Goal: Task Accomplishment & Management: Complete application form

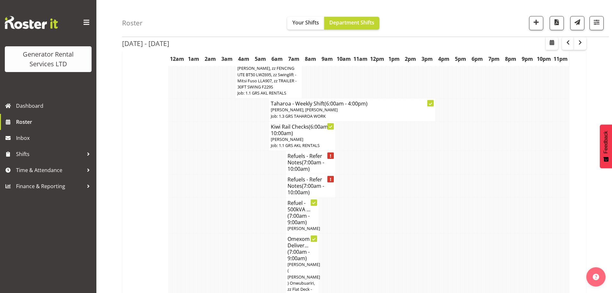
scroll to position [257, 0]
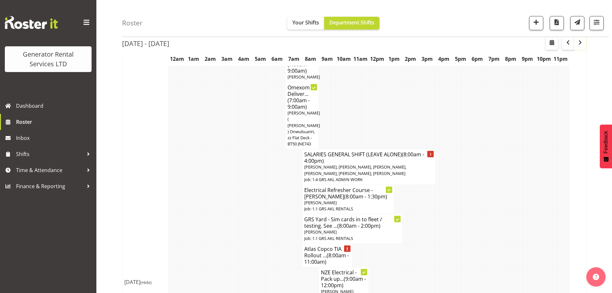
click at [581, 39] on span "button" at bounding box center [580, 43] width 8 height 8
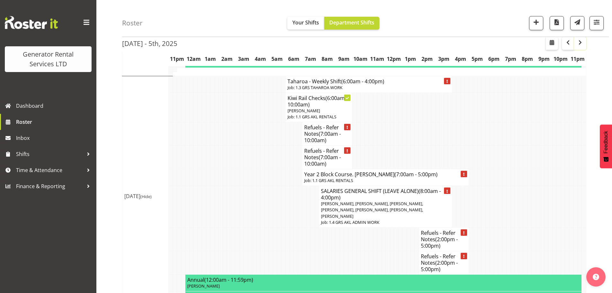
scroll to position [289, 0]
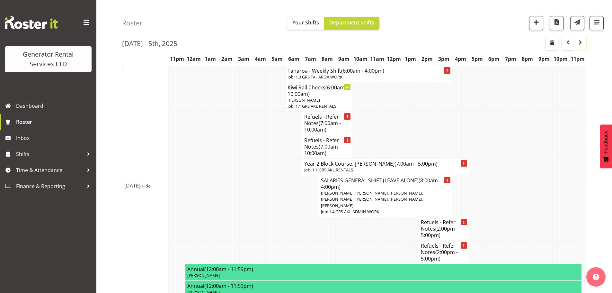
click at [580, 47] on span "button" at bounding box center [580, 43] width 2 height 8
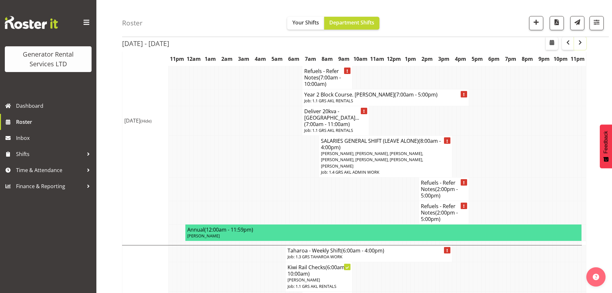
scroll to position [386, 0]
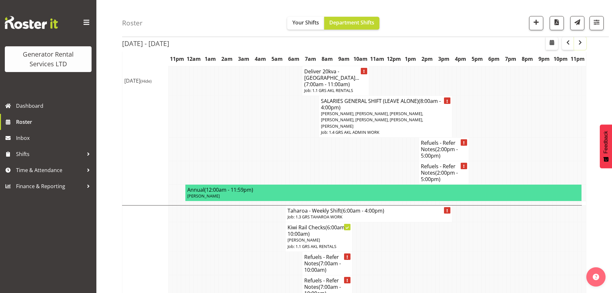
click at [578, 46] on span "button" at bounding box center [580, 43] width 8 height 8
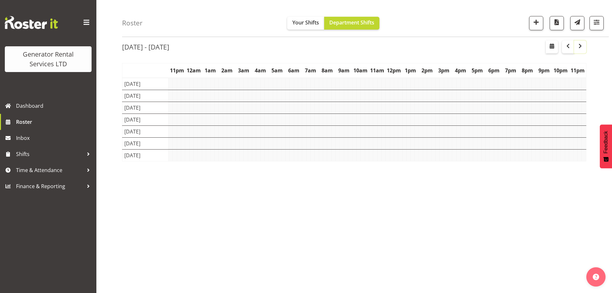
scroll to position [23, 0]
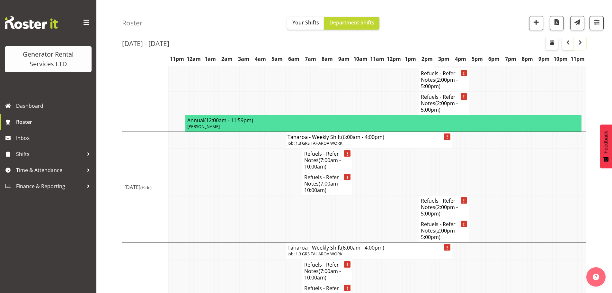
scroll to position [1028, 0]
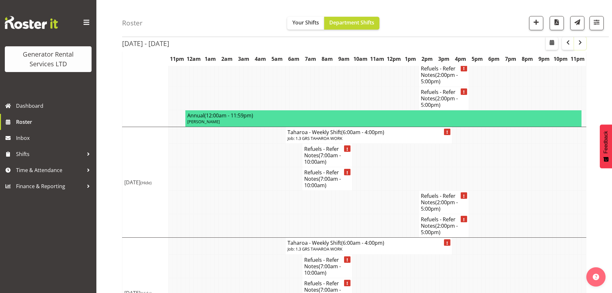
click at [579, 43] on span "button" at bounding box center [580, 43] width 8 height 8
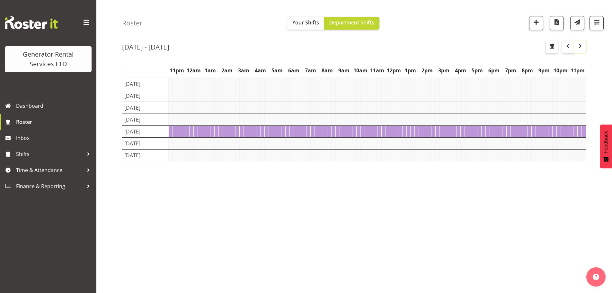
scroll to position [23, 0]
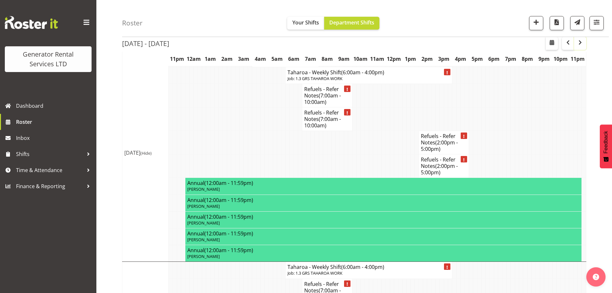
scroll to position [1189, 0]
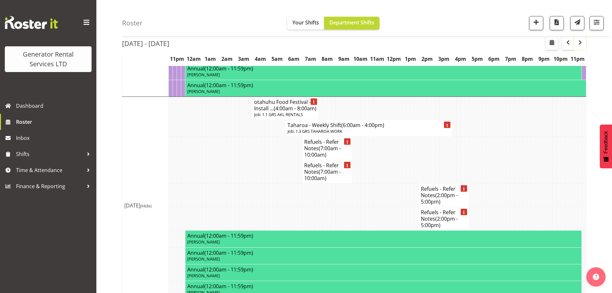
click at [577, 45] on span "button" at bounding box center [580, 43] width 8 height 8
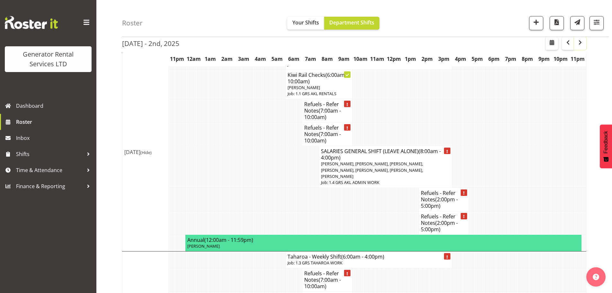
scroll to position [977, 0]
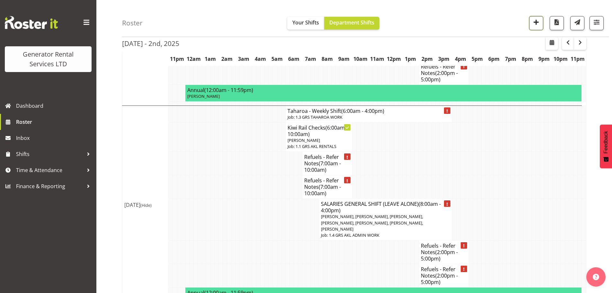
click at [536, 22] on span "button" at bounding box center [536, 22] width 8 height 8
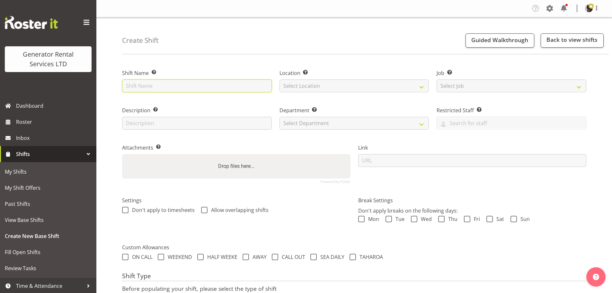
click at [151, 83] on input "text" at bounding box center [197, 85] width 150 height 13
type input "m"
click at [172, 87] on input "Asb Marathon 2024 - Devonport standby 4am onsite standby then start pack up fro…" at bounding box center [197, 85] width 150 height 13
type input "Asb Marathon 2025 - Devonport standby 4am onsite standby then start pack up fro…"
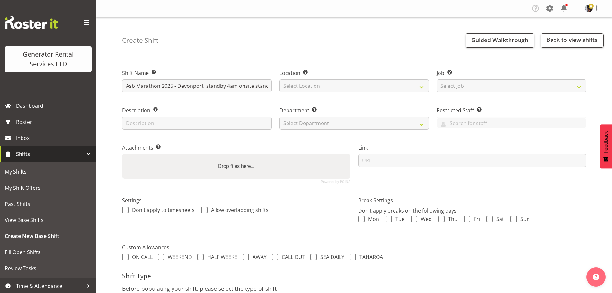
click at [268, 48] on div "Create Shift Guided Walkthrough Back to view shifts" at bounding box center [365, 35] width 487 height 37
click at [328, 93] on div "Location Enter the location where the shift will occur. Select Location GRS Auc…" at bounding box center [354, 78] width 157 height 37
click at [331, 87] on select "Select Location [GEOGRAPHIC_DATA] [GEOGRAPHIC_DATA]" at bounding box center [355, 85] width 150 height 13
select select "28"
click at [280, 79] on select "Select Location [GEOGRAPHIC_DATA] [GEOGRAPHIC_DATA]" at bounding box center [355, 85] width 150 height 13
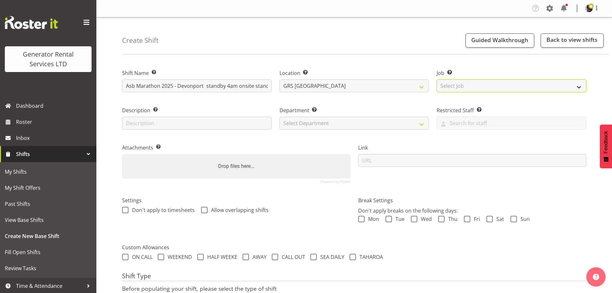
click at [508, 88] on select "Select Job Create new job 1.1 GRS AKL RENTALS 1.1 GRS AKL RENTALS AC 1.1 GRS AK…" at bounding box center [512, 85] width 150 height 13
select select "9"
click at [437, 79] on select "Select Job Create new job 1.1 GRS AKL RENTALS 1.1 GRS AKL RENTALS AC 1.1 GRS AK…" at bounding box center [512, 85] width 150 height 13
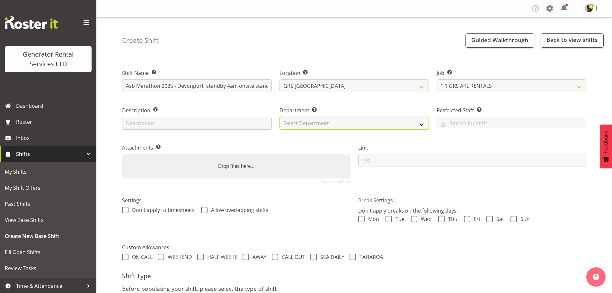
drag, startPoint x: 390, startPoint y: 120, endPoint x: 386, endPoint y: 121, distance: 3.8
click at [390, 120] on select "Select Department GRS HIRE AKL GRS HIRE TGA GRS HIRE HST GRS TAHAROA GRS SALES …" at bounding box center [355, 123] width 150 height 13
select select "20"
click at [280, 117] on select "Select Department GRS HIRE AKL GRS HIRE TGA GRS HIRE HST GRS TAHAROA GRS SALES …" at bounding box center [355, 123] width 150 height 13
click at [369, 136] on div "Link" at bounding box center [472, 161] width 236 height 53
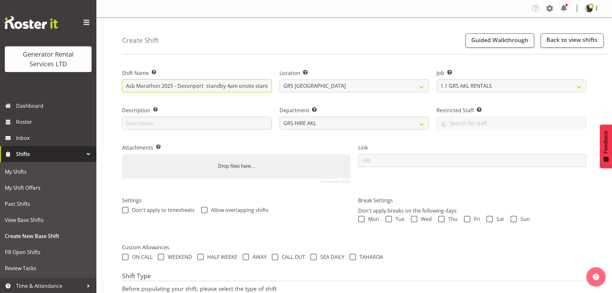
click at [216, 89] on input "Asb Marathon 2025 - Devonport standby 4am onsite standby then start pack up fro…" at bounding box center [197, 85] width 150 height 13
click at [257, 139] on div "Attachments Add any relevant attachments to the shift (e.g. Health & Safety Pla…" at bounding box center [236, 161] width 236 height 53
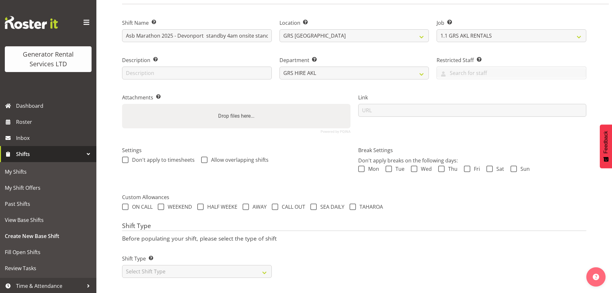
scroll to position [55, 0]
click at [195, 265] on select "Select Shift Type One Off Shift Recurring Shift Rotating Shift" at bounding box center [197, 271] width 150 height 13
click at [183, 235] on p "Before populating your shift, please select the type of shift" at bounding box center [354, 238] width 464 height 7
click at [181, 267] on select "Select Shift Type One Off Shift Recurring Shift Rotating Shift" at bounding box center [197, 271] width 150 height 13
select select "one_off"
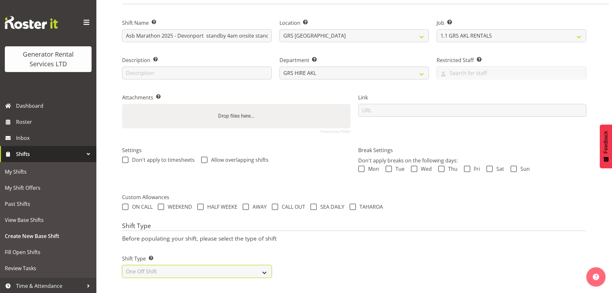
click at [122, 265] on select "Select Shift Type One Off Shift Recurring Shift Rotating Shift" at bounding box center [197, 271] width 150 height 13
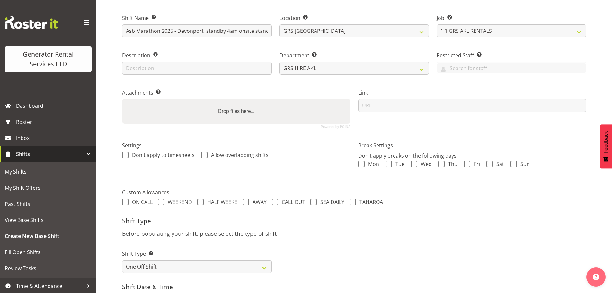
click at [312, 242] on div "Shift Type Shift Types: One Off – Select this if you would like a single shift …" at bounding box center [354, 259] width 472 height 36
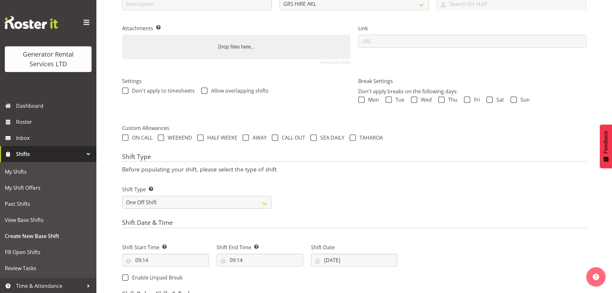
scroll to position [216, 0]
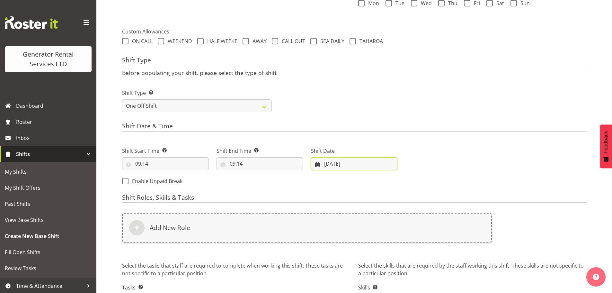
click at [339, 162] on input "[DATE]" at bounding box center [354, 163] width 87 height 13
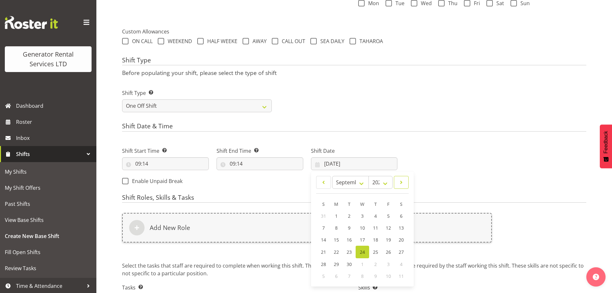
click at [405, 182] on link at bounding box center [401, 182] width 15 height 13
select select "10"
click at [323, 227] on span "2" at bounding box center [324, 228] width 3 height 6
type input "[DATE]"
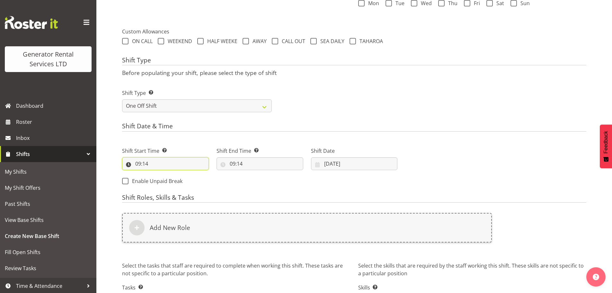
click at [135, 162] on input "09:14" at bounding box center [165, 163] width 87 height 13
click at [163, 186] on select "00 01 02 03 04 05 06 07 08 09 10 11 12 13 14 15 16 17 18 19 20 21 22 23" at bounding box center [166, 180] width 14 height 13
select select "3"
click at [159, 174] on select "00 01 02 03 04 05 06 07 08 09 10 11 12 13 14 15 16 17 18 19 20 21 22 23" at bounding box center [166, 180] width 14 height 13
type input "03:14"
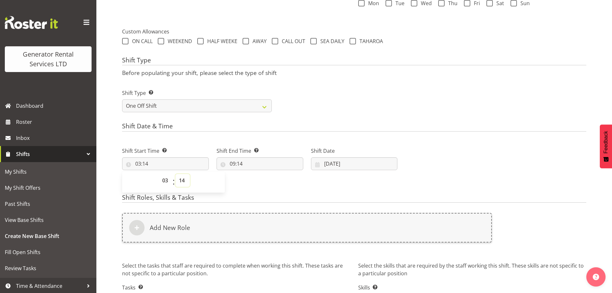
click at [184, 183] on select "00 01 02 03 04 05 06 07 08 09 10 11 12 13 14 15 16 17 18 19 20 21 22 23 24 25 2…" at bounding box center [182, 180] width 14 height 13
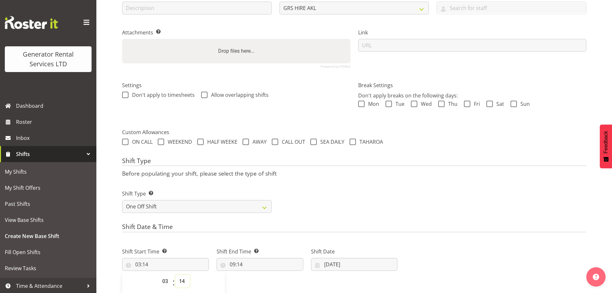
scroll to position [261, 0]
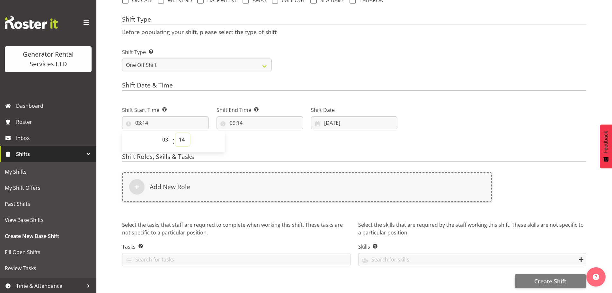
click at [183, 133] on select "00 01 02 03 04 05 06 07 08 09 10 11 12 13 14 15 16 17 18 19 20 21 22 23 24 25 2…" at bounding box center [182, 139] width 14 height 13
select select "0"
click at [175, 133] on select "00 01 02 03 04 05 06 07 08 09 10 11 12 13 14 15 16 17 18 19 20 21 22 23 24 25 2…" at bounding box center [182, 139] width 14 height 13
type input "03:00"
click at [239, 116] on input "09:14" at bounding box center [260, 122] width 87 height 13
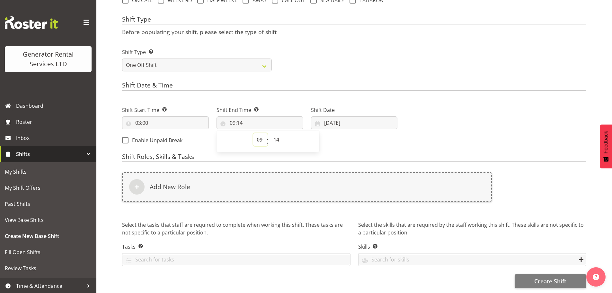
click at [259, 135] on select "00 01 02 03 04 05 06 07 08 09 10 11 12 13 14 15 16 17 18 19 20 21 22 23" at bounding box center [260, 139] width 14 height 13
select select "10"
click at [253, 133] on select "00 01 02 03 04 05 06 07 08 09 10 11 12 13 14 15 16 17 18 19 20 21 22 23" at bounding box center [260, 139] width 14 height 13
type input "10:14"
click at [279, 133] on select "00 01 02 03 04 05 06 07 08 09 10 11 12 13 14 15 16 17 18 19 20 21 22 23 24 25 2…" at bounding box center [277, 139] width 14 height 13
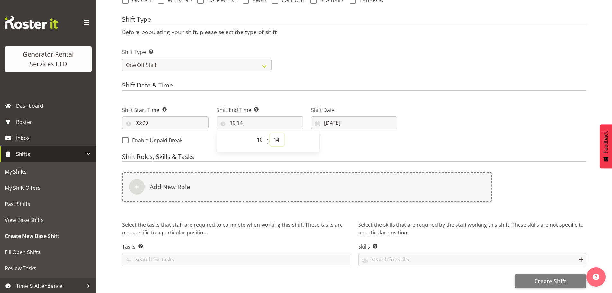
select select "0"
click at [270, 133] on select "00 01 02 03 04 05 06 07 08 09 10 11 12 13 14 15 16 17 18 19 20 21 22 23 24 25 2…" at bounding box center [277, 139] width 14 height 13
type input "10:00"
drag, startPoint x: 346, startPoint y: 55, endPoint x: 347, endPoint y: 59, distance: 4.7
click at [346, 55] on div "Shift Type Shift Types: One Off – Select this if you would like a single shift …" at bounding box center [354, 57] width 472 height 36
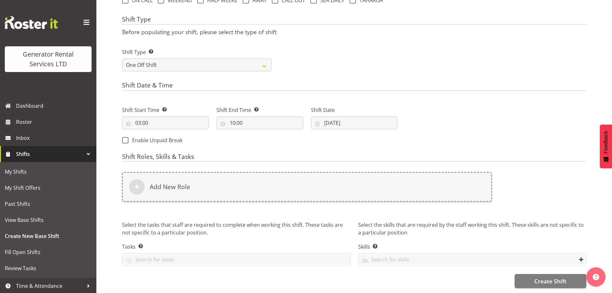
click at [231, 199] on div "Add New Role" at bounding box center [307, 190] width 378 height 45
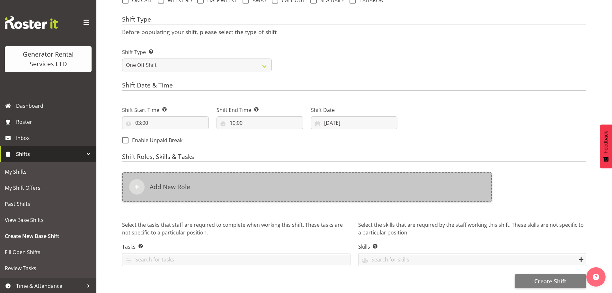
click at [241, 179] on div "Add New Role" at bounding box center [307, 187] width 370 height 30
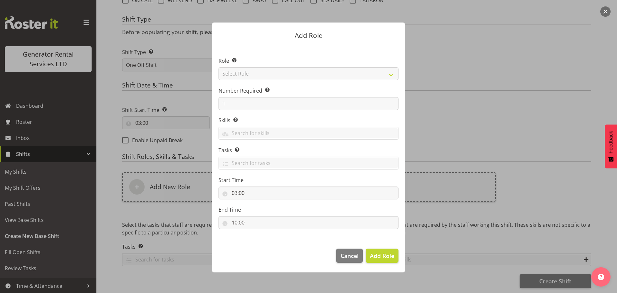
click at [238, 73] on div at bounding box center [309, 146] width 206 height 280
click at [238, 73] on select "Select Role Account Manager Electrician Engineering GM HSEQ manager MECH Mechan…" at bounding box center [309, 73] width 180 height 13
click at [219, 67] on select "Select Role Account Manager Electrician Engineering GM HSEQ manager MECH Mechan…" at bounding box center [309, 73] width 180 height 13
drag, startPoint x: 259, startPoint y: 72, endPoint x: 260, endPoint y: 78, distance: 5.8
click at [259, 72] on select "Account Manager Electrician Engineering GM HSEQ manager MECH Mechanic Office Op…" at bounding box center [309, 73] width 180 height 13
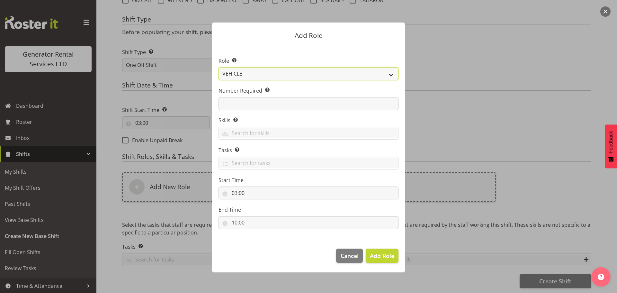
select select "21"
click at [219, 67] on select "Account Manager Electrician Engineering GM HSEQ manager MECH Mechanic Office Op…" at bounding box center [309, 73] width 180 height 13
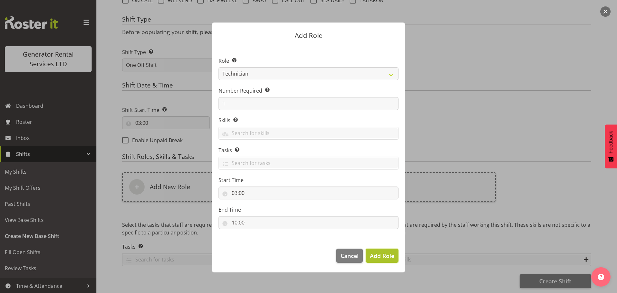
click at [384, 258] on span "Add Role" at bounding box center [382, 256] width 24 height 8
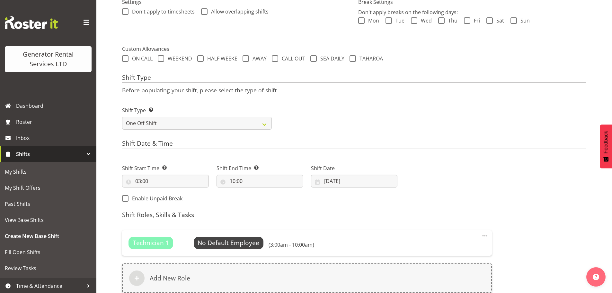
scroll to position [294, 0]
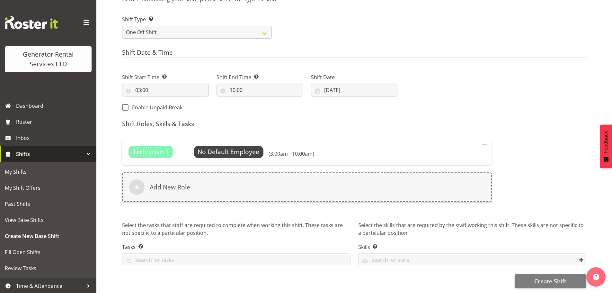
click at [569, 284] on div "Shift Name Enter a name for the shift (e.g. Day Shift). Asb Marathon 2025 - Dev…" at bounding box center [367, 31] width 490 height 523
click at [565, 280] on span "Create Shift" at bounding box center [550, 281] width 32 height 8
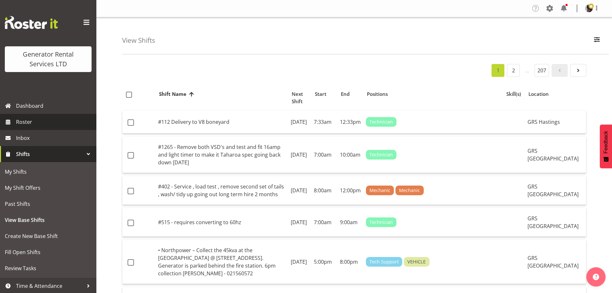
click at [38, 121] on span "Roster" at bounding box center [54, 122] width 77 height 10
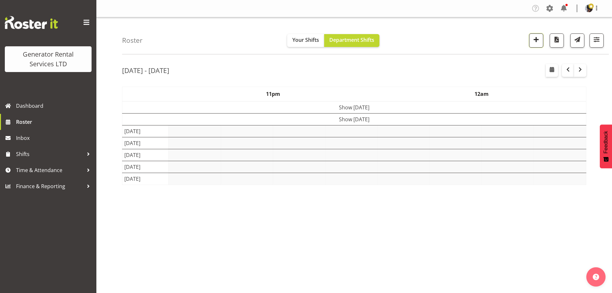
click at [531, 35] on button "button" at bounding box center [536, 40] width 14 height 14
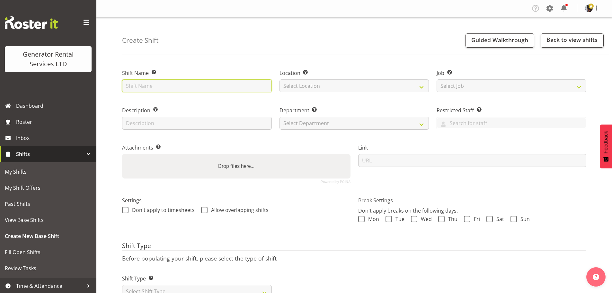
click at [157, 87] on input "text" at bounding box center [197, 85] width 150 height 13
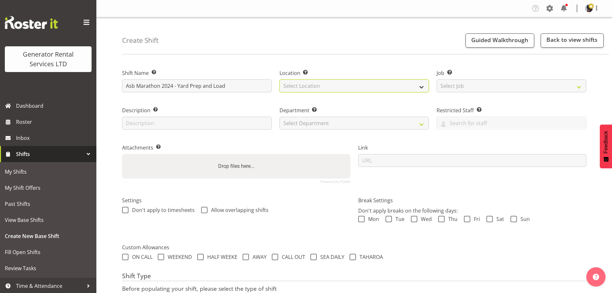
click at [356, 86] on select "Select Location [GEOGRAPHIC_DATA] [GEOGRAPHIC_DATA]" at bounding box center [355, 85] width 150 height 13
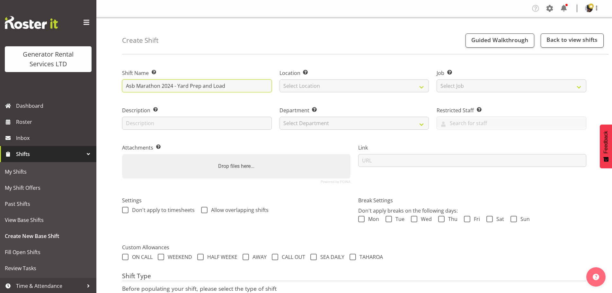
click at [174, 86] on input "Asb Marathon 2024 - Yard Prep and Load" at bounding box center [197, 85] width 150 height 13
type input "Asb Marathon 2025 - Yard Prep and Load"
click at [311, 93] on div "Location Enter the location where the shift will occur. Select Location GRS [GE…" at bounding box center [354, 78] width 157 height 37
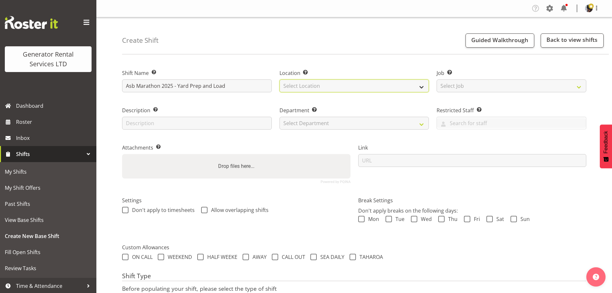
click at [311, 88] on select "Select Location GRS Auckland" at bounding box center [355, 85] width 150 height 13
select select "28"
click at [280, 79] on select "Select Location GRS Auckland" at bounding box center [355, 85] width 150 height 13
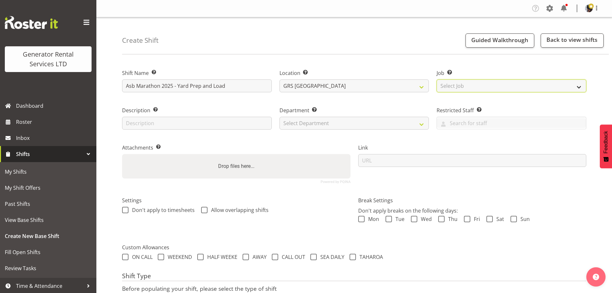
drag, startPoint x: 450, startPoint y: 86, endPoint x: 456, endPoint y: 90, distance: 7.7
click at [450, 86] on select "Select Job Create new job 1.1 GRS AKL RENTALS 1.1 GRS AKL RENTALS AC 1.1 GRS AK…" at bounding box center [512, 85] width 150 height 13
select select "9"
click at [437, 79] on select "Select Job Create new job 1.1 GRS AKL RENTALS 1.1 GRS AKL RENTALS AC 1.1 GRS AK…" at bounding box center [512, 85] width 150 height 13
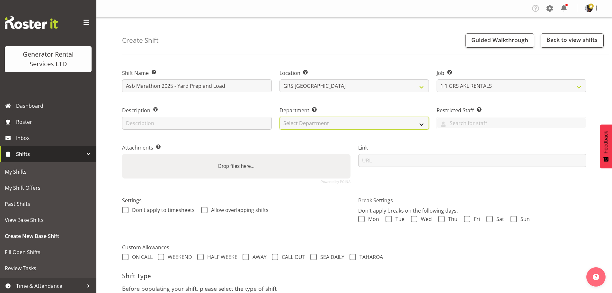
click at [383, 124] on select "Select Department GRS HIRE AKL GRS HIRE TGA GRS HIRE HST GRS TAHAROA GRS SALES …" at bounding box center [355, 123] width 150 height 13
select select "20"
click at [280, 117] on select "Select Department GRS HIRE AKL GRS HIRE TGA GRS HIRE HST GRS TAHAROA GRS SALES …" at bounding box center [355, 123] width 150 height 13
click at [359, 101] on div "Department Set the department that the shift relates to. GRS HIRE AKL GRS HIRE …" at bounding box center [354, 115] width 157 height 37
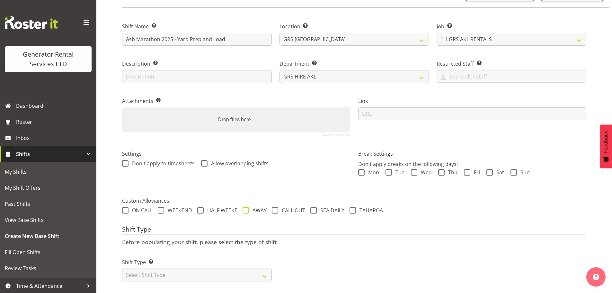
scroll to position [55, 0]
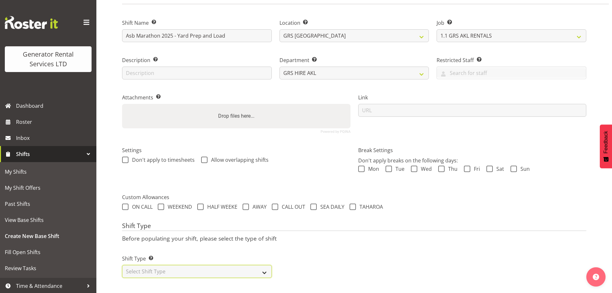
click at [235, 270] on select "Select Shift Type One Off Shift Recurring Shift Rotating Shift" at bounding box center [197, 271] width 150 height 13
select select "one_off"
click at [122, 265] on select "Select Shift Type One Off Shift Recurring Shift Rotating Shift" at bounding box center [197, 271] width 150 height 13
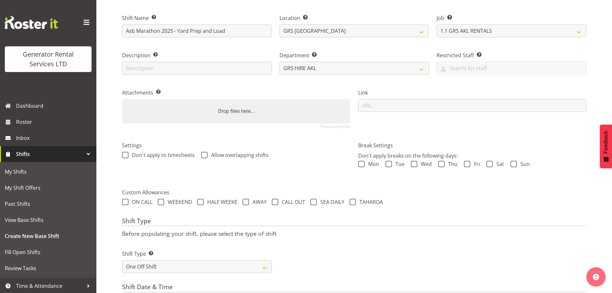
click at [360, 248] on div "Shift Type Shift Types: One Off – Select this if you would like a single shift …" at bounding box center [354, 259] width 472 height 36
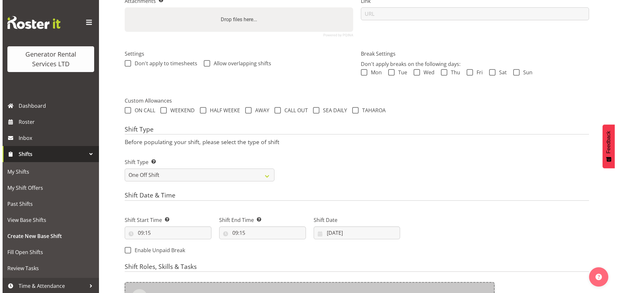
scroll to position [248, 0]
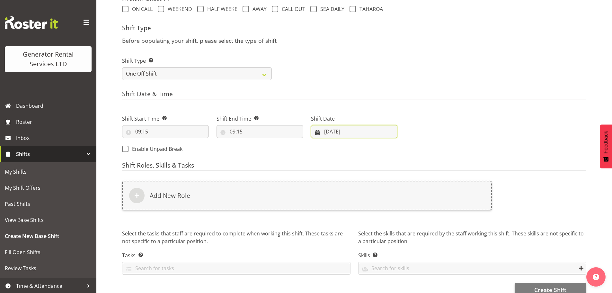
click at [332, 130] on input "[DATE]" at bounding box center [354, 131] width 87 height 13
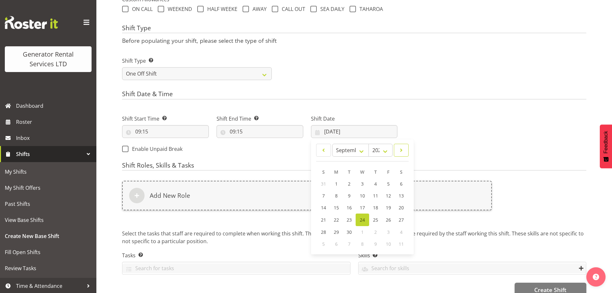
click at [404, 151] on span at bounding box center [401, 150] width 6 height 8
click at [316, 145] on div "January February March April May June July August September October November De…" at bounding box center [362, 150] width 95 height 13
click at [326, 150] on span at bounding box center [323, 150] width 6 height 8
select select "9"
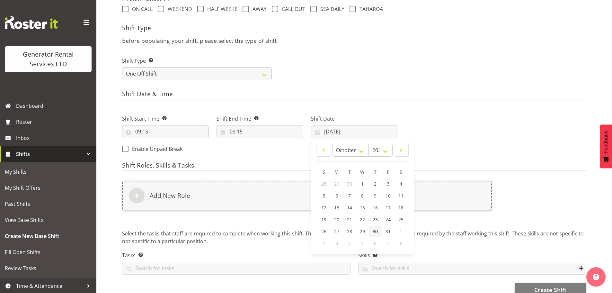
click at [380, 232] on link "30" at bounding box center [375, 231] width 13 height 12
type input "30/10/2025"
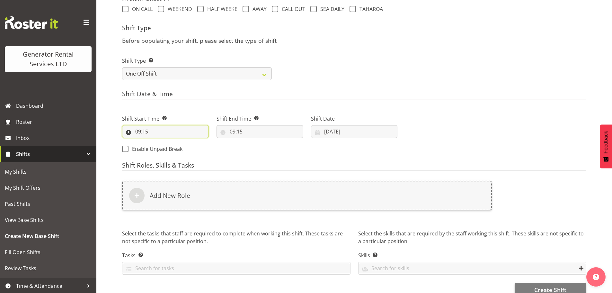
click at [142, 131] on input "09:15" at bounding box center [165, 131] width 87 height 13
click at [163, 149] on select "00 01 02 03 04 05 06 07 08 09 10 11 12 13 14 15 16 17 18 19 20 21 22 23" at bounding box center [166, 148] width 14 height 13
select select "13"
click at [159, 142] on select "00 01 02 03 04 05 06 07 08 09 10 11 12 13 14 15 16 17 18 19 20 21 22 23" at bounding box center [166, 148] width 14 height 13
type input "13:15"
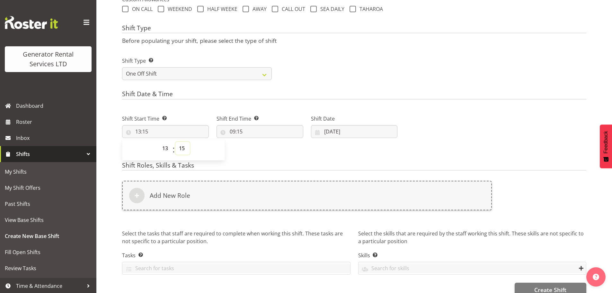
click at [182, 148] on select "00 01 02 03 04 05 06 07 08 09 10 11 12 13 14 15 16 17 18 19 20 21 22 23 24 25 2…" at bounding box center [182, 148] width 14 height 13
select select "0"
click at [175, 142] on select "00 01 02 03 04 05 06 07 08 09 10 11 12 13 14 15 16 17 18 19 20 21 22 23 24 25 2…" at bounding box center [182, 148] width 14 height 13
type input "13:00"
click at [236, 135] on input "09:15" at bounding box center [260, 131] width 87 height 13
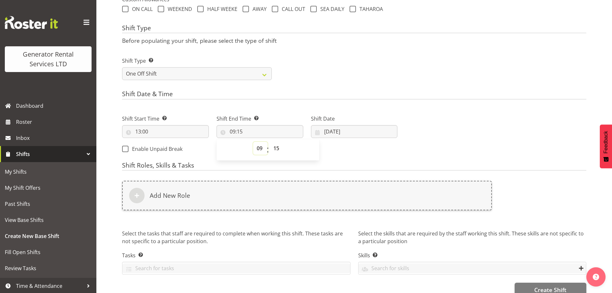
click at [256, 150] on select "00 01 02 03 04 05 06 07 08 09 10 11 12 13 14 15 16 17 18 19 20 21 22 23" at bounding box center [260, 148] width 14 height 13
select select "17"
click at [253, 142] on select "00 01 02 03 04 05 06 07 08 09 10 11 12 13 14 15 16 17 18 19 20 21 22 23" at bounding box center [260, 148] width 14 height 13
type input "17:15"
click at [280, 146] on select "00 01 02 03 04 05 06 07 08 09 10 11 12 13 14 15 16 17 18 19 20 21 22 23 24 25 2…" at bounding box center [277, 148] width 14 height 13
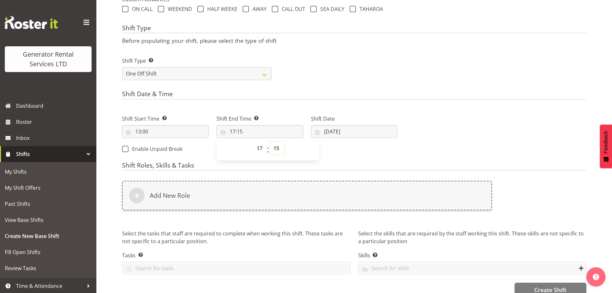
select select "0"
click at [270, 142] on select "00 01 02 03 04 05 06 07 08 09 10 11 12 13 14 15 16 17 18 19 20 21 22 23 24 25 2…" at bounding box center [277, 148] width 14 height 13
type input "17:00"
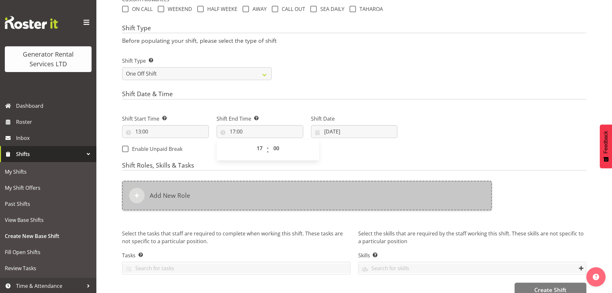
drag, startPoint x: 308, startPoint y: 70, endPoint x: 260, endPoint y: 183, distance: 122.8
click at [308, 70] on div "Shift Type Shift Types: One Off – Select this if you would like a single shift …" at bounding box center [354, 66] width 472 height 36
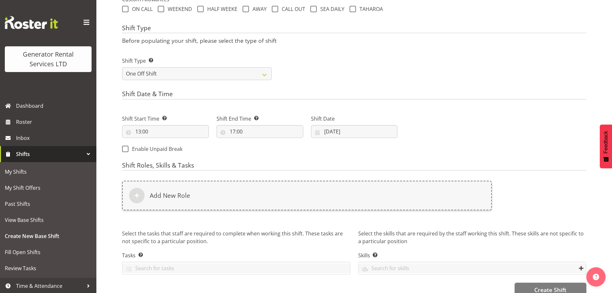
click at [234, 215] on div "Add New Role" at bounding box center [307, 199] width 378 height 45
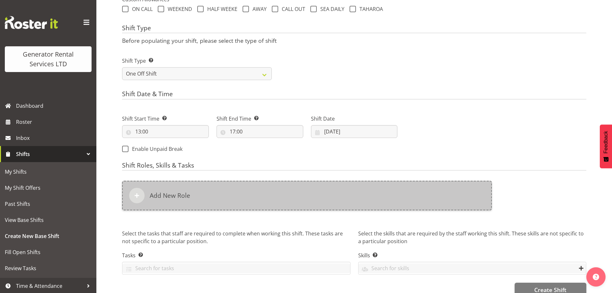
click at [242, 196] on div "Add New Role" at bounding box center [307, 196] width 370 height 30
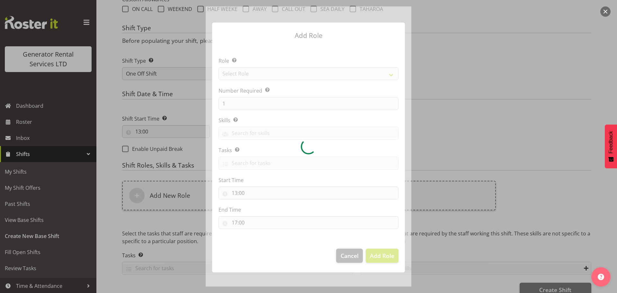
click at [224, 73] on div at bounding box center [309, 146] width 206 height 280
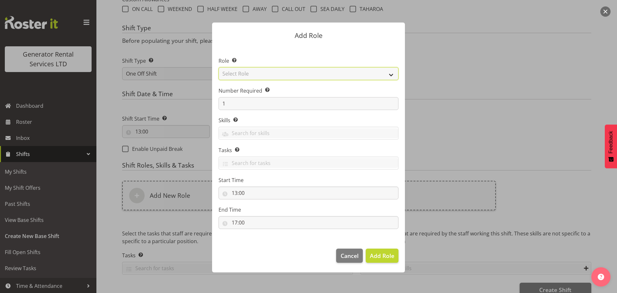
click at [236, 77] on select "Select Role Account Manager Electrician Engineering GM HSEQ manager MECH Mechan…" at bounding box center [309, 73] width 180 height 13
select select "21"
click at [219, 67] on select "Select Role Account Manager Electrician Engineering GM HSEQ manager MECH Mechan…" at bounding box center [309, 73] width 180 height 13
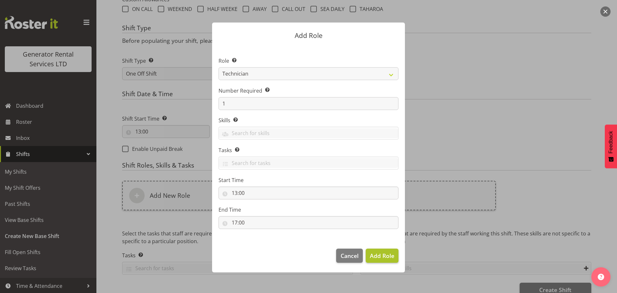
click at [398, 255] on footer "Cancel Add Role" at bounding box center [308, 257] width 193 height 30
click at [395, 255] on button "Add Role" at bounding box center [382, 255] width 33 height 14
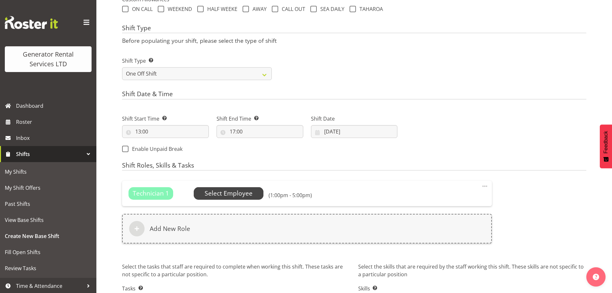
click at [210, 192] on span "Select Employee" at bounding box center [229, 193] width 48 height 9
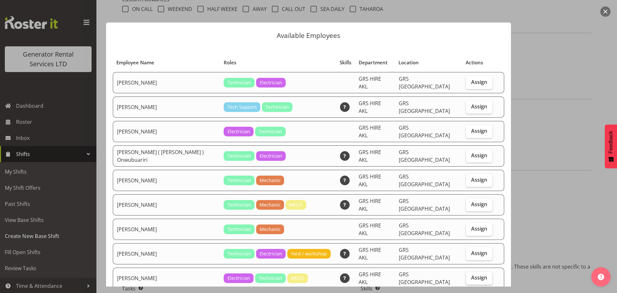
click at [471, 274] on span "Assign" at bounding box center [479, 277] width 16 height 6
click at [468, 275] on input "Assign" at bounding box center [468, 277] width 4 height 4
checkbox input "true"
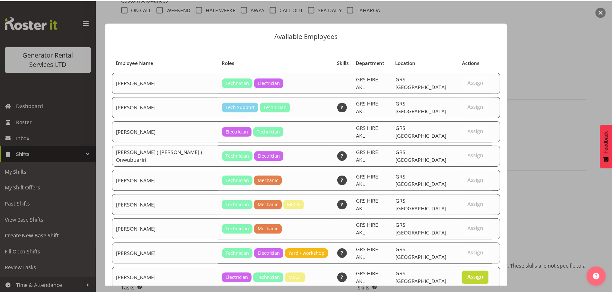
scroll to position [85, 0]
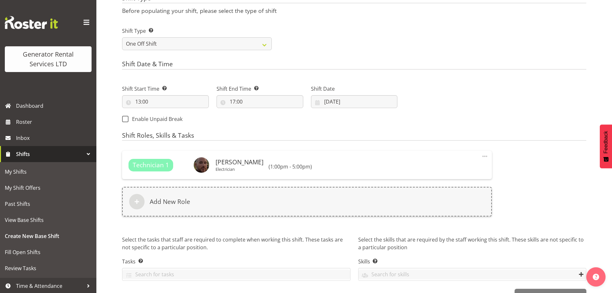
scroll to position [297, 0]
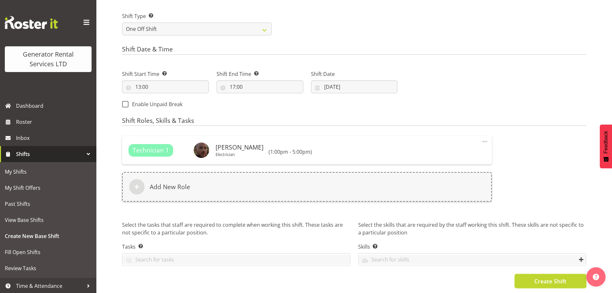
click at [575, 275] on button "Create Shift" at bounding box center [551, 281] width 72 height 14
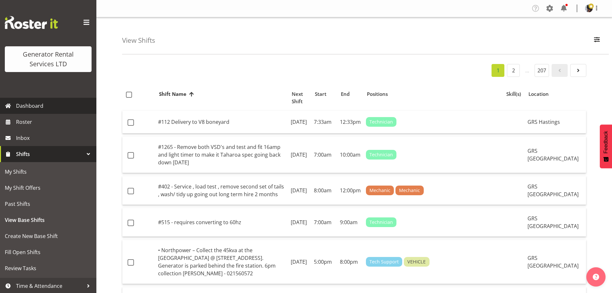
click at [44, 113] on link "Dashboard" at bounding box center [48, 106] width 96 height 16
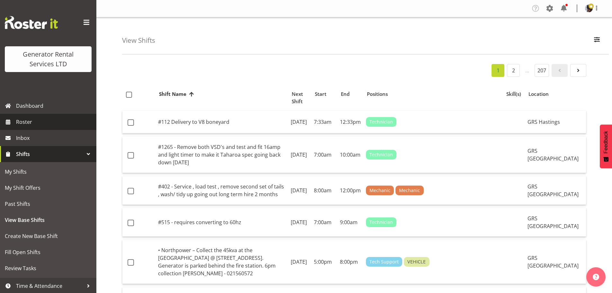
click at [44, 121] on span "Roster" at bounding box center [54, 122] width 77 height 10
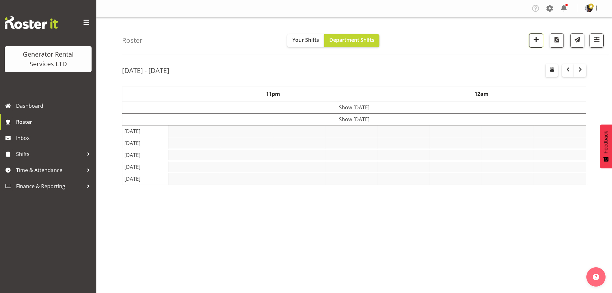
click at [540, 42] on span "button" at bounding box center [536, 39] width 8 height 8
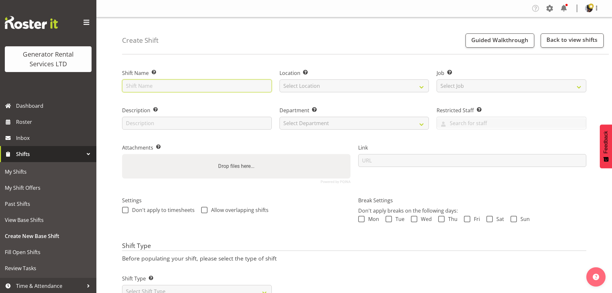
click at [170, 85] on input "text" at bounding box center [197, 85] width 150 height 13
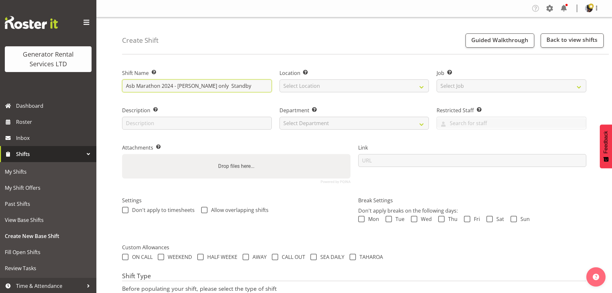
click at [173, 85] on input "Asb Marathon 2024 - [PERSON_NAME] only Standby" at bounding box center [197, 85] width 150 height 13
type input "Asb Marathon 2025 - Victor Park only Standby"
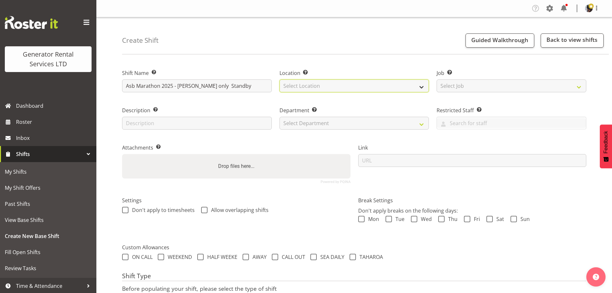
click at [398, 82] on select "Select Location [GEOGRAPHIC_DATA] [GEOGRAPHIC_DATA]" at bounding box center [355, 85] width 150 height 13
select select "28"
click at [280, 79] on select "Select Location [GEOGRAPHIC_DATA] [GEOGRAPHIC_DATA]" at bounding box center [355, 85] width 150 height 13
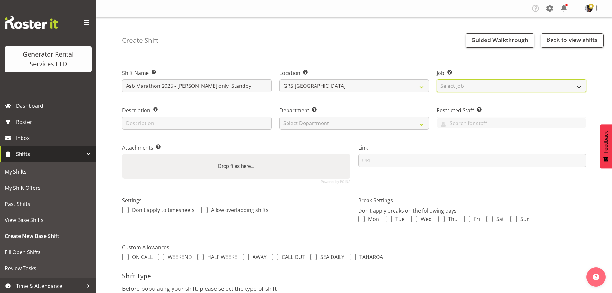
click at [474, 90] on select "Select Job Create new job 1.1 GRS AKL RENTALS 1.1 GRS AKL RENTALS AC 1.1 GRS AK…" at bounding box center [512, 85] width 150 height 13
select select "9"
click at [437, 79] on select "Select Job Create new job 1.1 GRS AKL RENTALS 1.1 GRS AKL RENTALS AC 1.1 GRS AK…" at bounding box center [512, 85] width 150 height 13
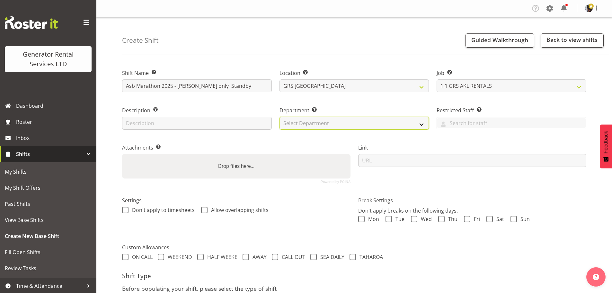
drag, startPoint x: 413, startPoint y: 123, endPoint x: 406, endPoint y: 127, distance: 8.5
click at [413, 123] on select "Select Department GRS HIRE AKL GRS HIRE TGA GRS HIRE HST GRS TAHAROA GRS SALES …" at bounding box center [355, 123] width 150 height 13
select select "20"
click at [280, 117] on select "Select Department GRS HIRE AKL GRS HIRE TGA GRS HIRE HST GRS TAHAROA GRS SALES …" at bounding box center [355, 123] width 150 height 13
click at [413, 134] on div "Department Set the department that the shift relates to. GRS HIRE AKL GRS HIRE …" at bounding box center [354, 115] width 157 height 37
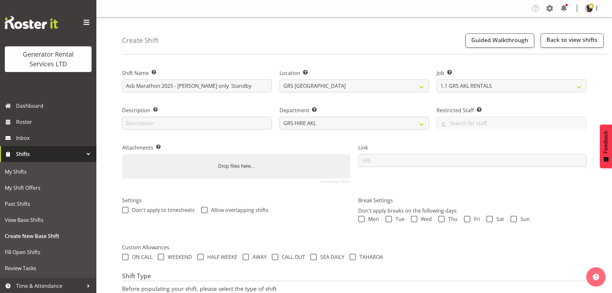
scroll to position [55, 0]
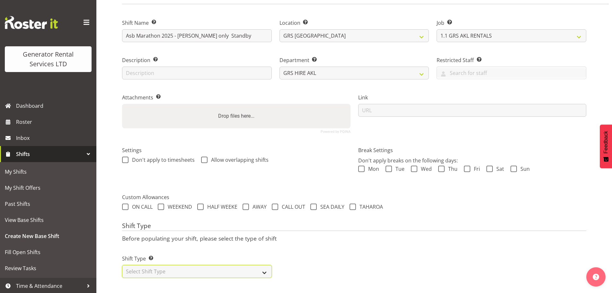
click at [228, 266] on select "Select Shift Type One Off Shift Recurring Shift Rotating Shift" at bounding box center [197, 271] width 150 height 13
select select "one_off"
click at [122, 265] on select "Select Shift Type One Off Shift Recurring Shift Rotating Shift" at bounding box center [197, 271] width 150 height 13
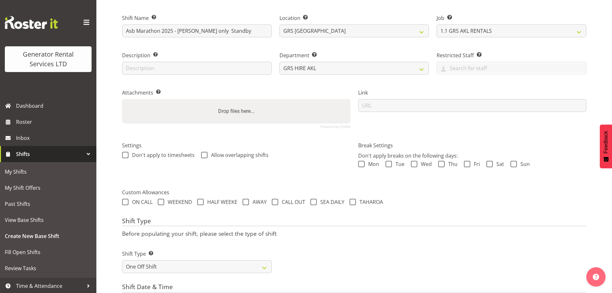
click at [393, 252] on div "Shift Type Shift Types: One Off – Select this if you would like a single shift …" at bounding box center [354, 259] width 472 height 36
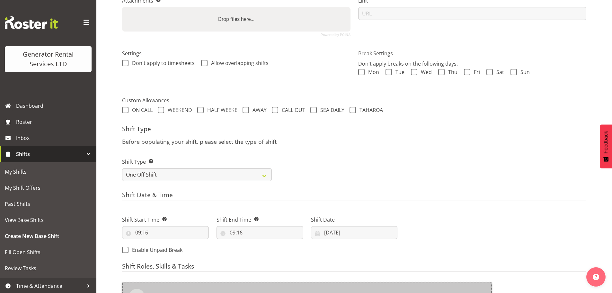
scroll to position [248, 0]
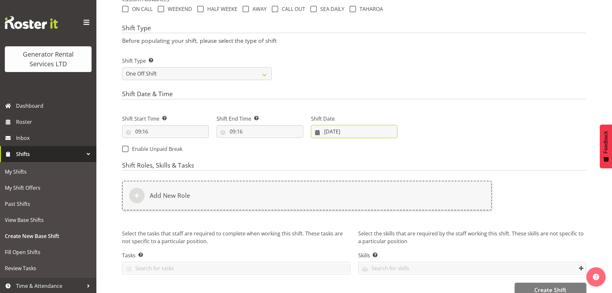
click at [349, 127] on input "[DATE]" at bounding box center [354, 131] width 87 height 13
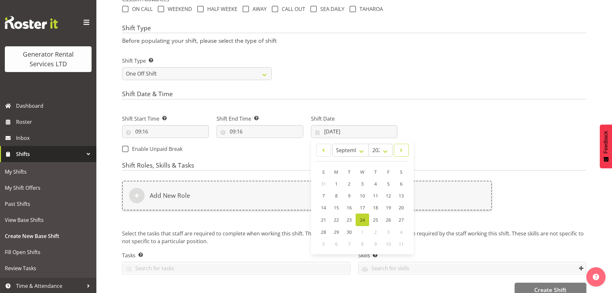
click at [398, 152] on span at bounding box center [401, 150] width 6 height 8
select select "10"
click at [319, 194] on link "2" at bounding box center [323, 196] width 13 height 12
type input "[DATE]"
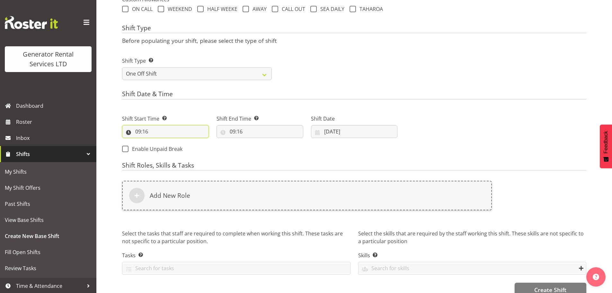
click at [142, 128] on input "09:16" at bounding box center [165, 131] width 87 height 13
click at [167, 148] on select "00 01 02 03 04 05 06 07 08 09 10 11 12 13 14 15 16 17 18 19 20 21 22 23" at bounding box center [166, 148] width 14 height 13
select select "5"
click at [159, 142] on select "00 01 02 03 04 05 06 07 08 09 10 11 12 13 14 15 16 17 18 19 20 21 22 23" at bounding box center [166, 148] width 14 height 13
type input "05:16"
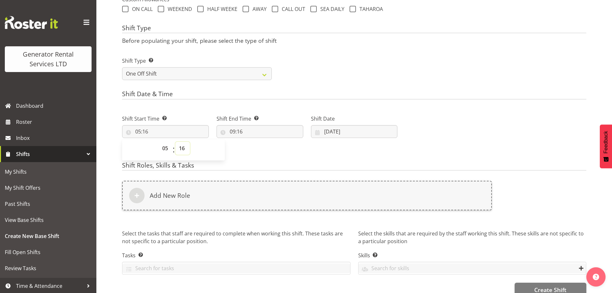
drag, startPoint x: 180, startPoint y: 149, endPoint x: 180, endPoint y: 143, distance: 6.4
click at [180, 149] on select "00 01 02 03 04 05 06 07 08 09 10 11 12 13 14 15 16 17 18 19 20 21 22 23 24 25 2…" at bounding box center [182, 148] width 14 height 13
select select "0"
click at [175, 142] on select "00 01 02 03 04 05 06 07 08 09 10 11 12 13 14 15 16 17 18 19 20 21 22 23 24 25 2…" at bounding box center [182, 148] width 14 height 13
type input "05:00"
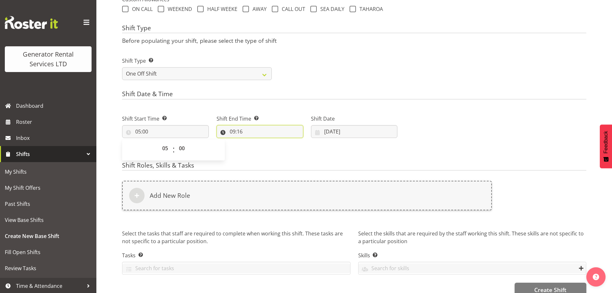
click at [245, 132] on input "09:16" at bounding box center [260, 131] width 87 height 13
click at [277, 148] on select "00 01 02 03 04 05 06 07 08 09 10 11 12 13 14 15 16 17 18 19 20 21 22 23 24 25 2…" at bounding box center [277, 148] width 14 height 13
select select "0"
click at [270, 142] on select "00 01 02 03 04 05 06 07 08 09 10 11 12 13 14 15 16 17 18 19 20 21 22 23 24 25 2…" at bounding box center [277, 148] width 14 height 13
type input "09:00"
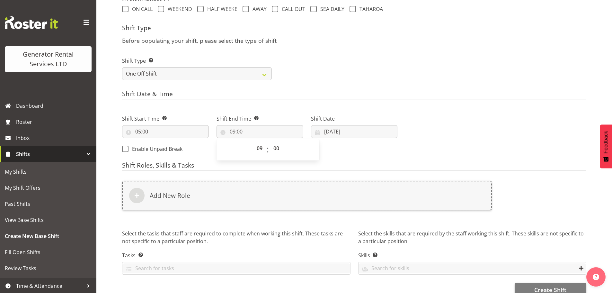
click at [326, 72] on div "Shift Type Shift Types: One Off – Select this if you would like a single shift …" at bounding box center [354, 66] width 472 height 36
click at [232, 128] on input "09:00" at bounding box center [260, 131] width 87 height 13
click at [262, 148] on select "00 01 02 03 04 05 06 07 08 09 10 11 12 13 14 15 16 17 18 19 20 21 22 23" at bounding box center [260, 148] width 14 height 13
click at [133, 131] on input "05:00" at bounding box center [165, 131] width 87 height 13
click at [164, 148] on select "00 01 02 03 04 05 06 07 08 09 10 11 12 13 14 15 16 17 18 19 20 21 22 23" at bounding box center [166, 148] width 14 height 13
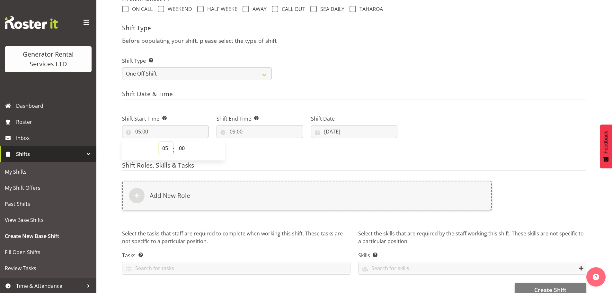
select select "6"
click at [159, 142] on select "00 01 02 03 04 05 06 07 08 09 10 11 12 13 14 15 16 17 18 19 20 21 22 23" at bounding box center [166, 148] width 14 height 13
type input "06:00"
click at [231, 133] on input "09:00" at bounding box center [260, 131] width 87 height 13
click at [257, 150] on select "00 01 02 03 04 05 06 07 08 09 10 11 12 13 14 15 16 17 18 19 20 21 22 23" at bounding box center [260, 148] width 14 height 13
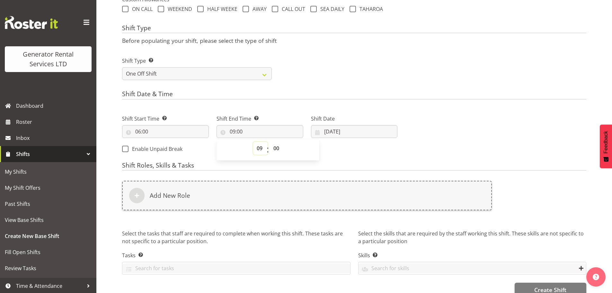
select select "12"
click at [253, 142] on select "00 01 02 03 04 05 06 07 08 09 10 11 12 13 14 15 16 17 18 19 20 21 22 23" at bounding box center [260, 148] width 14 height 13
type input "12:00"
click at [276, 103] on div "Shift Date & Time Shift Start Time Set the time of the day you wish this shift …" at bounding box center [354, 123] width 464 height 67
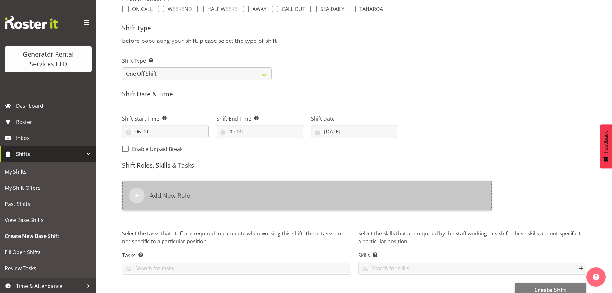
click at [303, 194] on div "Add New Role" at bounding box center [307, 196] width 370 height 30
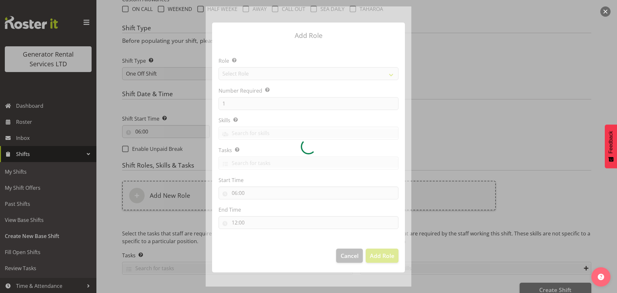
click at [256, 63] on div at bounding box center [309, 146] width 206 height 280
click at [259, 71] on div at bounding box center [309, 146] width 206 height 280
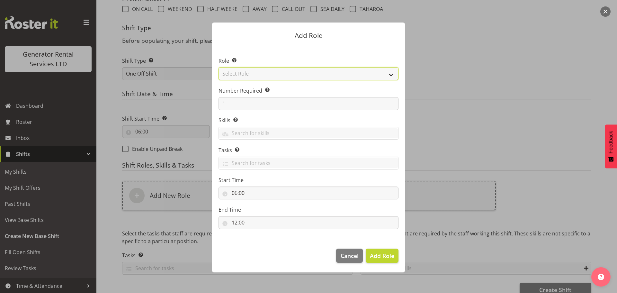
click at [259, 76] on select "Select Role Account Manager Electrician Engineering GM HSEQ manager MECH Mechan…" at bounding box center [309, 73] width 180 height 13
click at [219, 67] on select "Select Role Account Manager Electrician Engineering GM HSEQ manager MECH Mechan…" at bounding box center [309, 73] width 180 height 13
click at [246, 74] on select "Account Manager Electrician Engineering GM HSEQ manager MECH Mechanic Office Op…" at bounding box center [309, 73] width 180 height 13
select select "21"
click at [219, 67] on select "Account Manager Electrician Engineering GM HSEQ manager MECH Mechanic Office Op…" at bounding box center [309, 73] width 180 height 13
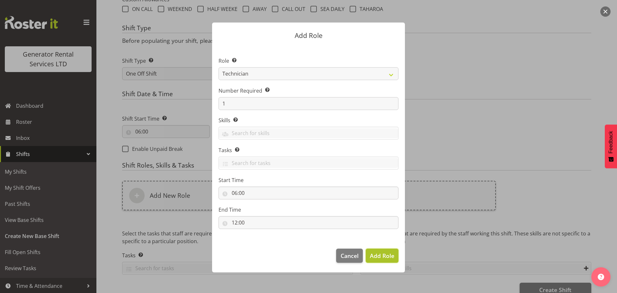
click at [380, 253] on span "Add Role" at bounding box center [382, 256] width 24 height 8
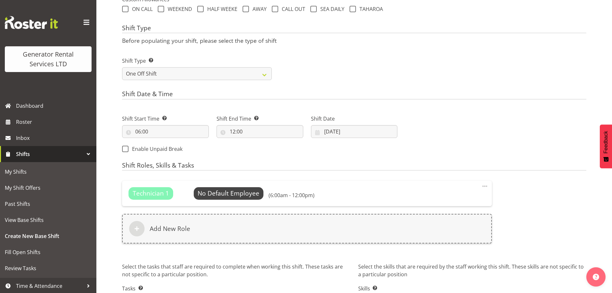
click at [465, 134] on div "Next Shifts" at bounding box center [495, 132] width 189 height 52
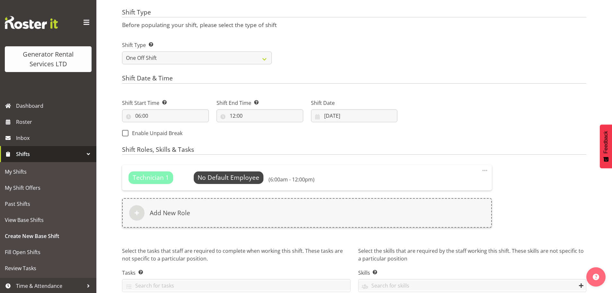
scroll to position [294, 0]
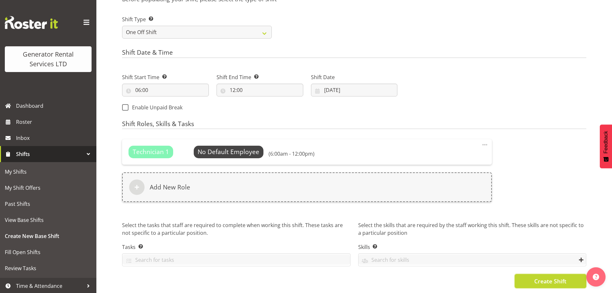
click at [535, 281] on button "Create Shift" at bounding box center [551, 281] width 72 height 14
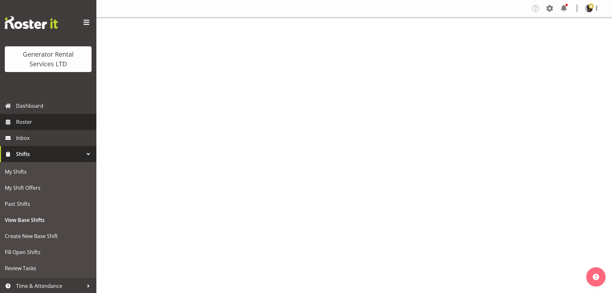
drag, startPoint x: 0, startPoint y: 0, endPoint x: 16, endPoint y: 122, distance: 123.5
click at [16, 122] on span "Roster" at bounding box center [54, 122] width 77 height 10
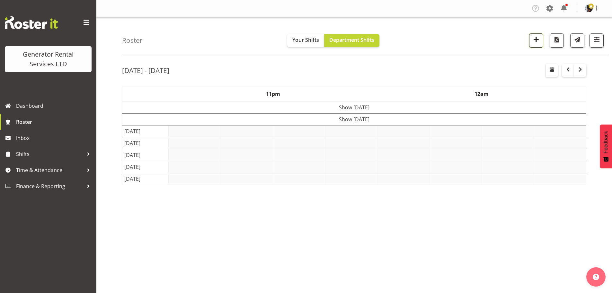
click at [533, 41] on span "button" at bounding box center [536, 39] width 8 height 8
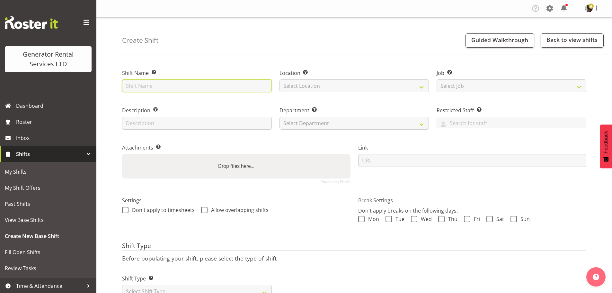
click at [174, 86] on input "text" at bounding box center [197, 85] width 150 height 13
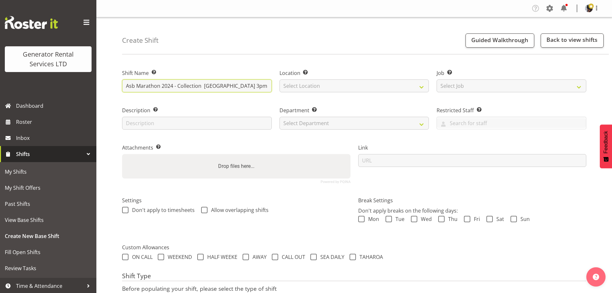
click at [172, 86] on input "Asb Marathon 2024 - Collection [GEOGRAPHIC_DATA] 3pm packout TBC on day [PERSON…" at bounding box center [197, 85] width 150 height 13
type input "Asb Marathon 2025 - Collection [GEOGRAPHIC_DATA] 3pm packout TBC on day [PERSON…"
click at [207, 56] on div "Create Shift Guided Walkthrough Back to view shifts Shift Name Enter a name for…" at bounding box center [354, 180] width 516 height 326
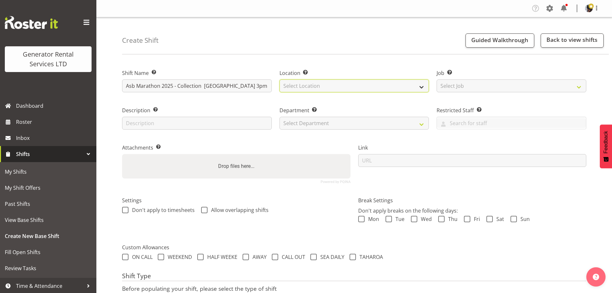
click at [299, 85] on select "Select Location [GEOGRAPHIC_DATA] [GEOGRAPHIC_DATA]" at bounding box center [355, 85] width 150 height 13
select select "28"
click at [280, 79] on select "Select Location [GEOGRAPHIC_DATA] [GEOGRAPHIC_DATA]" at bounding box center [355, 85] width 150 height 13
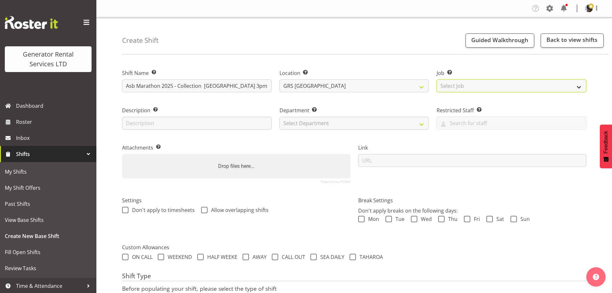
click at [460, 87] on select "Select Job Create new job 1.1 GRS AKL RENTALS 1.1 GRS AKL RENTALS AC 1.1 GRS AK…" at bounding box center [512, 85] width 150 height 13
select select "9"
click at [437, 79] on select "Select Job Create new job 1.1 GRS AKL RENTALS 1.1 GRS AKL RENTALS AC 1.1 GRS AK…" at bounding box center [512, 85] width 150 height 13
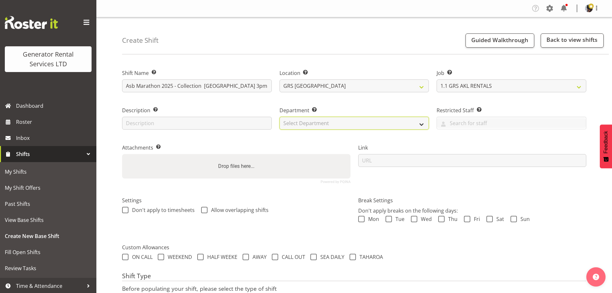
click at [419, 125] on select "Select Department GRS HIRE AKL GRS HIRE TGA GRS HIRE HST GRS TAHAROA GRS SALES …" at bounding box center [355, 123] width 150 height 13
select select "20"
click at [280, 117] on select "Select Department GRS HIRE AKL GRS HIRE TGA GRS HIRE HST GRS TAHAROA GRS SALES …" at bounding box center [355, 123] width 150 height 13
click at [347, 99] on div "Department Set the department that the shift relates to. GRS HIRE AKL GRS HIRE …" at bounding box center [354, 115] width 157 height 37
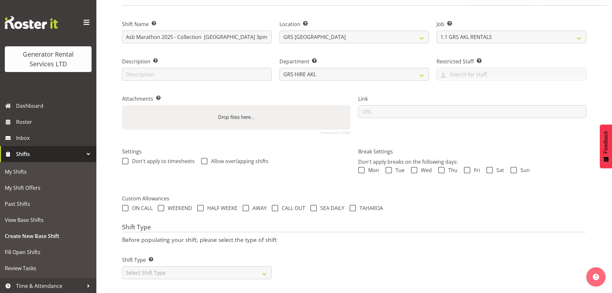
scroll to position [55, 0]
click at [153, 268] on select "Select Shift Type One Off Shift Recurring Shift Rotating Shift" at bounding box center [197, 271] width 150 height 13
select select "one_off"
click at [122, 265] on select "Select Shift Type One Off Shift Recurring Shift Rotating Shift" at bounding box center [197, 271] width 150 height 13
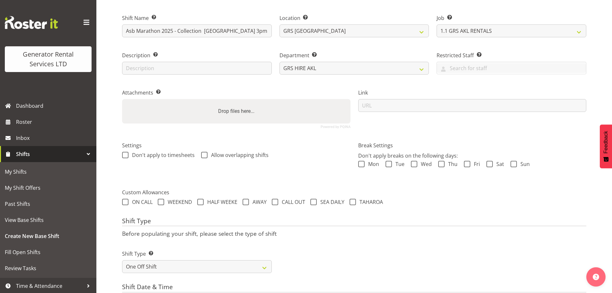
click at [299, 229] on div "Shift Type Before populating your shift, please select the type of shift Shift …" at bounding box center [354, 247] width 464 height 60
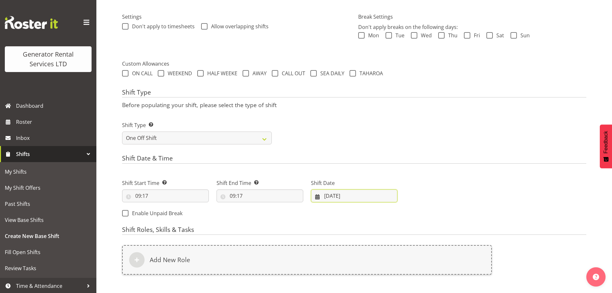
click at [327, 198] on input "[DATE]" at bounding box center [354, 195] width 87 height 13
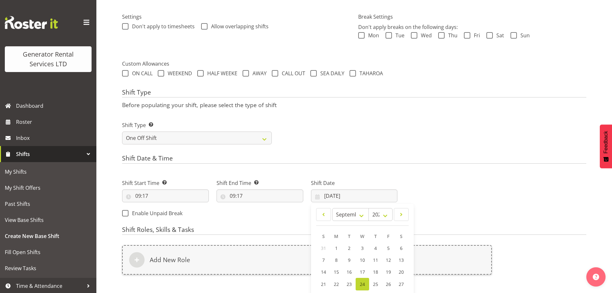
click at [429, 183] on div "Next Shifts" at bounding box center [495, 196] width 189 height 52
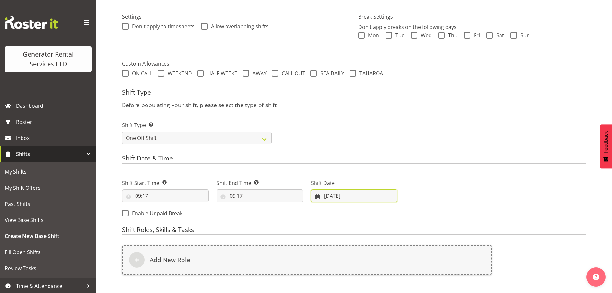
click at [379, 194] on input "[DATE]" at bounding box center [354, 195] width 87 height 13
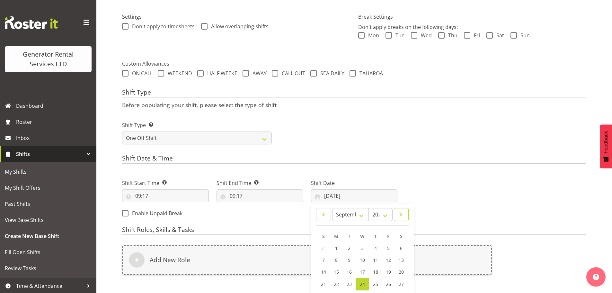
click at [404, 212] on span at bounding box center [401, 214] width 6 height 8
click at [402, 212] on span at bounding box center [401, 214] width 6 height 8
click at [317, 217] on link at bounding box center [323, 214] width 15 height 13
select select "10"
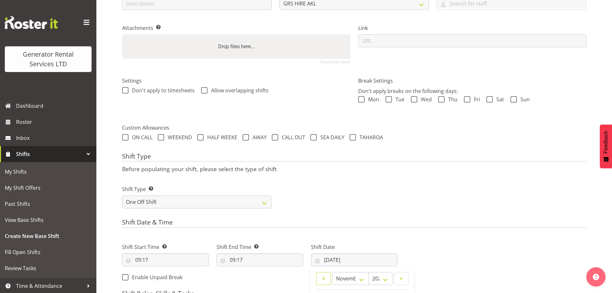
scroll to position [261, 0]
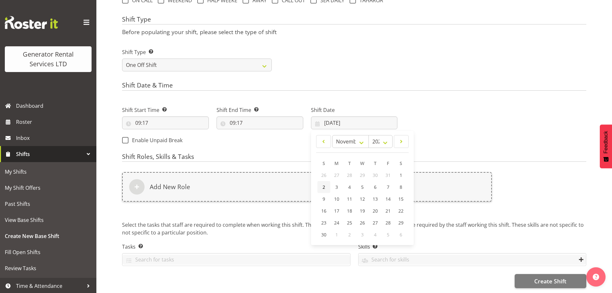
click at [325, 183] on link "2" at bounding box center [323, 187] width 13 height 12
type input "[DATE]"
click at [241, 147] on form "Shift Name Enter a name for the shift (e.g. Day Shift). Asb Marathon 2025 - Col…" at bounding box center [354, 46] width 464 height 484
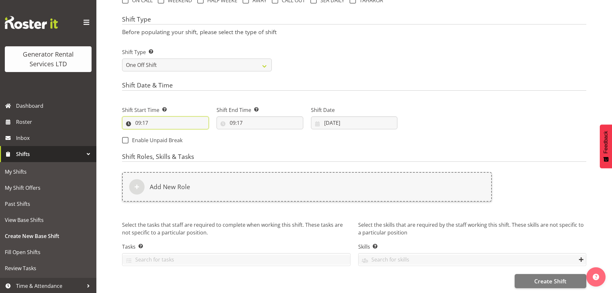
click at [136, 116] on input "09:17" at bounding box center [165, 122] width 87 height 13
click at [162, 136] on select "00 01 02 03 04 05 06 07 08 09 10 11 12 13 14 15 16 17 18 19 20 21 22 23" at bounding box center [166, 139] width 14 height 13
select select "14"
click at [159, 133] on select "00 01 02 03 04 05 06 07 08 09 10 11 12 13 14 15 16 17 18 19 20 21 22 23" at bounding box center [166, 139] width 14 height 13
type input "14:17"
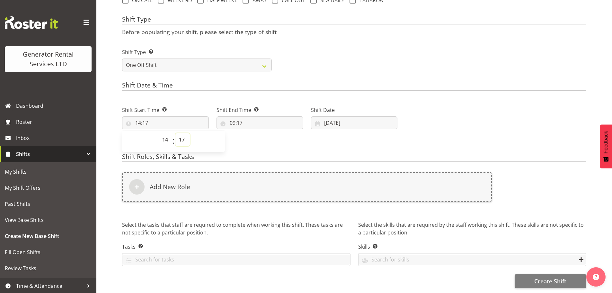
click at [182, 134] on select "00 01 02 03 04 05 06 07 08 09 10 11 12 13 14 15 16 17 18 19 20 21 22 23 24 25 2…" at bounding box center [182, 139] width 14 height 13
select select "0"
click at [175, 133] on select "00 01 02 03 04 05 06 07 08 09 10 11 12 13 14 15 16 17 18 19 20 21 22 23 24 25 2…" at bounding box center [182, 139] width 14 height 13
type input "14:00"
click at [240, 116] on input "09:17" at bounding box center [260, 122] width 87 height 13
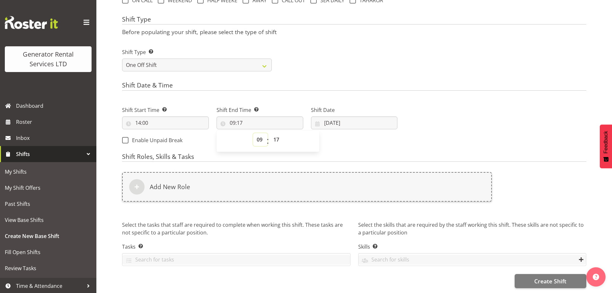
click at [262, 138] on select "00 01 02 03 04 05 06 07 08 09 10 11 12 13 14 15 16 17 18 19 20 21 22 23" at bounding box center [260, 139] width 14 height 13
select select "17"
click at [253, 133] on select "00 01 02 03 04 05 06 07 08 09 10 11 12 13 14 15 16 17 18 19 20 21 22 23" at bounding box center [260, 139] width 14 height 13
type input "17:17"
click at [279, 135] on select "00 01 02 03 04 05 06 07 08 09 10 11 12 13 14 15 16 17 18 19 20 21 22 23 24 25 2…" at bounding box center [277, 139] width 14 height 13
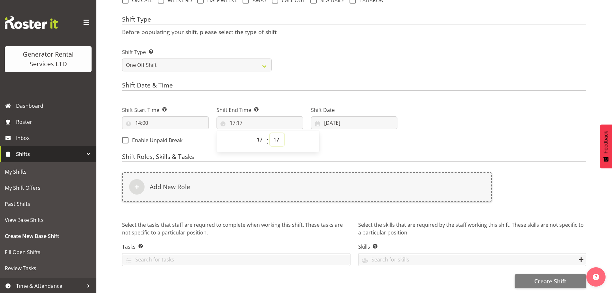
select select "0"
click at [270, 133] on select "00 01 02 03 04 05 06 07 08 09 10 11 12 13 14 15 16 17 18 19 20 21 22 23 24 25 2…" at bounding box center [277, 139] width 14 height 13
type input "17:00"
click at [309, 42] on div "Shift Type Shift Types: One Off – Select this if you would like a single shift …" at bounding box center [354, 57] width 472 height 36
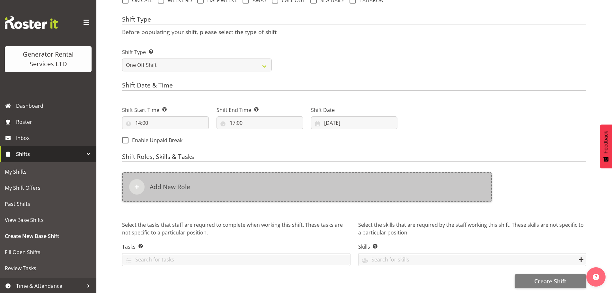
click at [229, 175] on div "Add New Role" at bounding box center [307, 187] width 370 height 30
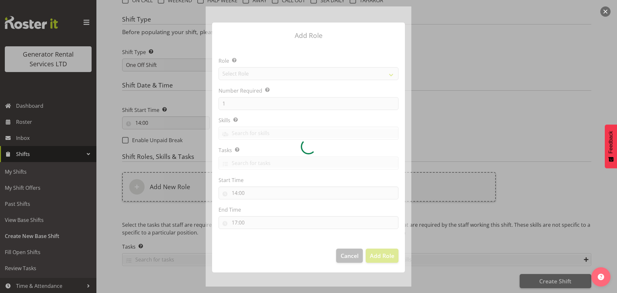
click at [254, 73] on div at bounding box center [309, 146] width 206 height 280
click at [254, 75] on div at bounding box center [309, 146] width 206 height 280
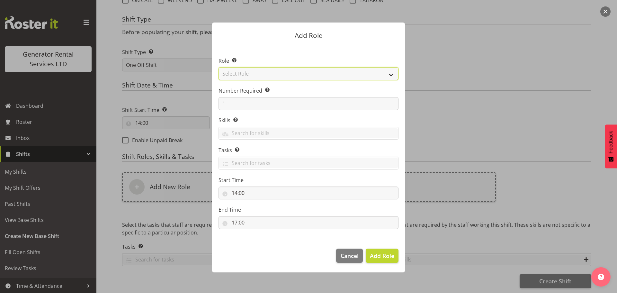
click at [242, 75] on select "Select Role Account Manager Electrician Engineering GM HSEQ manager MECH Mechan…" at bounding box center [309, 73] width 180 height 13
click at [219, 67] on select "Select Role Account Manager Electrician Engineering GM HSEQ manager MECH Mechan…" at bounding box center [309, 73] width 180 height 13
drag, startPoint x: 245, startPoint y: 71, endPoint x: 245, endPoint y: 78, distance: 7.4
click at [245, 71] on select "Account Manager Electrician Engineering GM HSEQ manager MECH Mechanic Office Op…" at bounding box center [309, 73] width 180 height 13
select select "20"
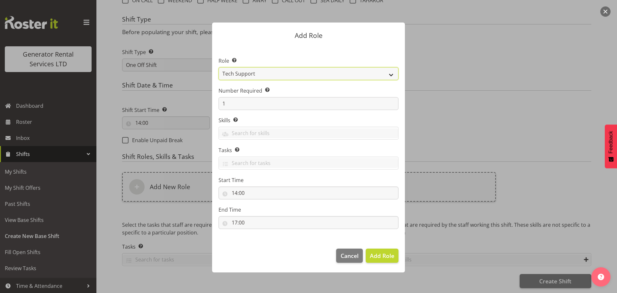
click at [219, 67] on select "Account Manager Electrician Engineering GM HSEQ manager MECH Mechanic Office Op…" at bounding box center [309, 73] width 180 height 13
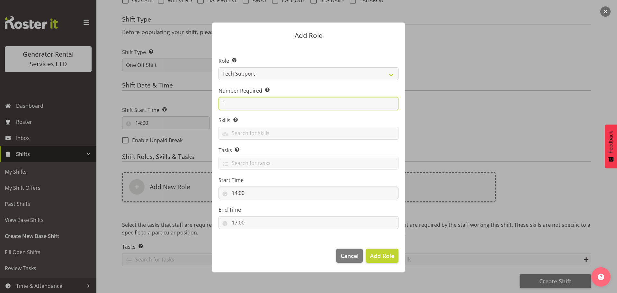
click at [232, 97] on input "1" at bounding box center [309, 103] width 180 height 13
type input "3"
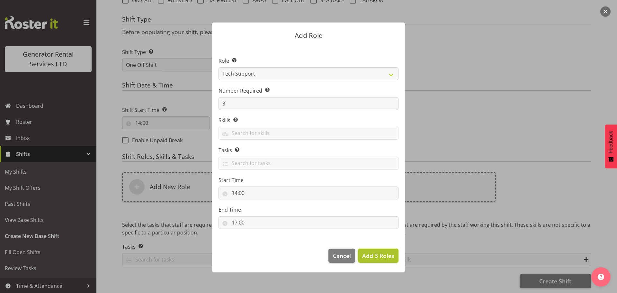
click at [377, 256] on span "Add 3 Roles" at bounding box center [378, 256] width 32 height 8
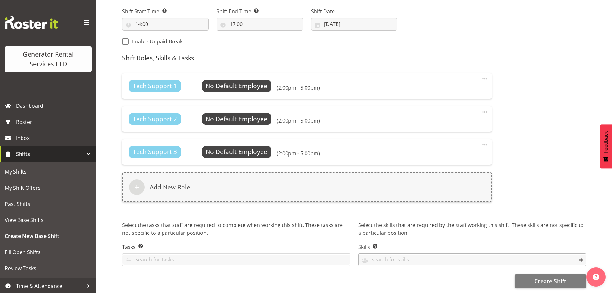
scroll to position [360, 0]
click at [561, 279] on span "Create Shift" at bounding box center [550, 281] width 32 height 8
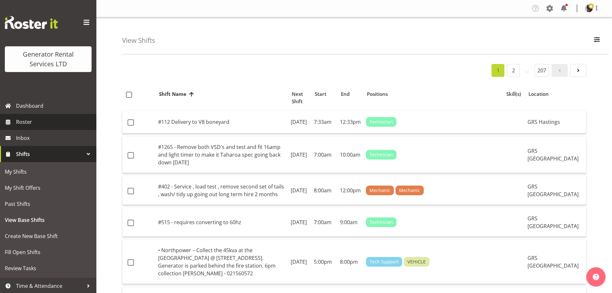
click at [40, 117] on span "Roster" at bounding box center [54, 122] width 77 height 10
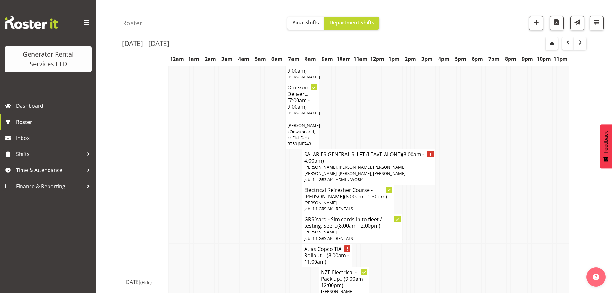
scroll to position [450, 0]
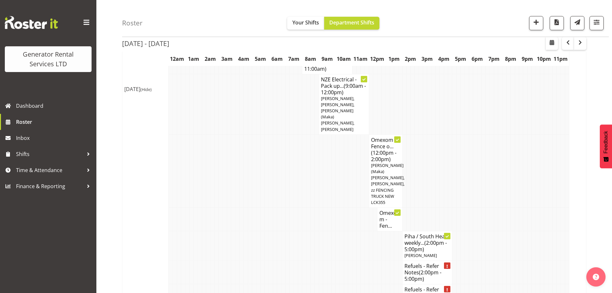
click at [269, 13] on div "Roster Your Shifts Department Shifts 1 Locations Clear GRS Auckland GRS Hasting…" at bounding box center [365, 18] width 487 height 37
click at [257, 15] on div "Roster Your Shifts Department Shifts 1 Locations Clear GRS Auckland GRS Hasting…" at bounding box center [365, 18] width 487 height 37
click at [240, 18] on div "Roster Your Shifts Department Shifts 1 Locations Clear GRS Auckland GRS Hasting…" at bounding box center [365, 18] width 487 height 37
